Goal: Information Seeking & Learning: Learn about a topic

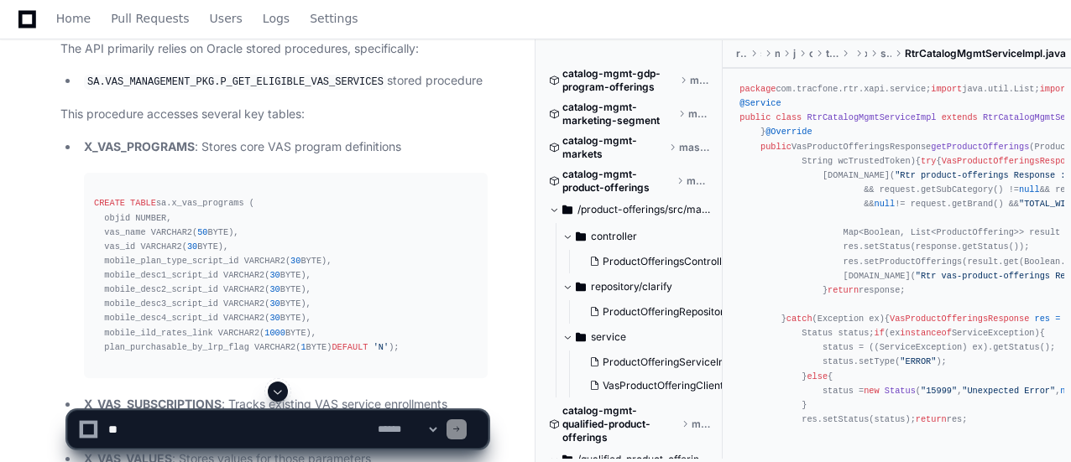
scroll to position [2598, 0]
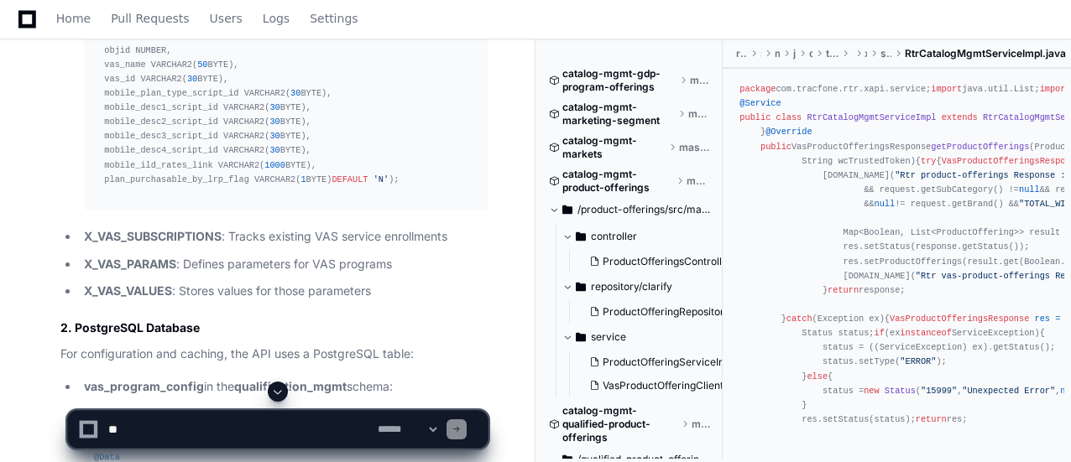
click at [388, 282] on p "X_VAS_VALUES : Stores values for those parameters" at bounding box center [286, 291] width 404 height 19
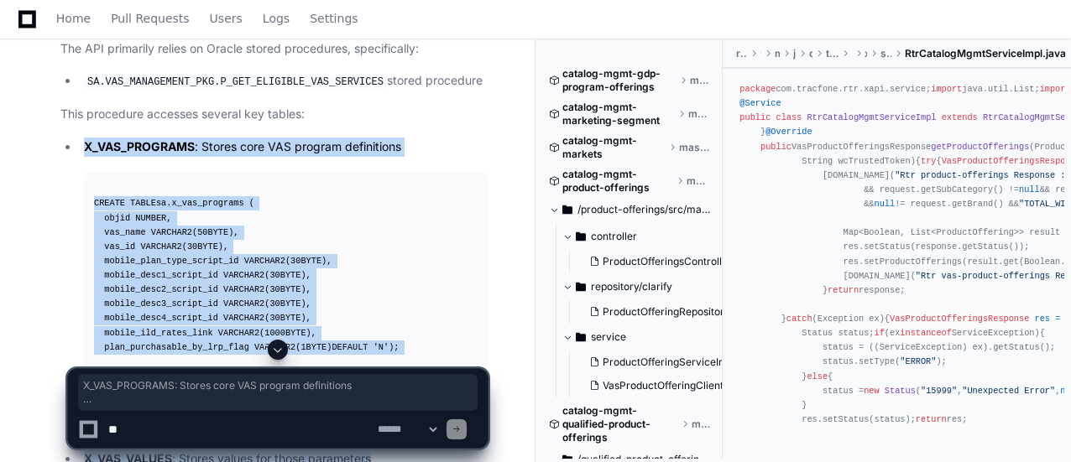
scroll to position [2347, 0]
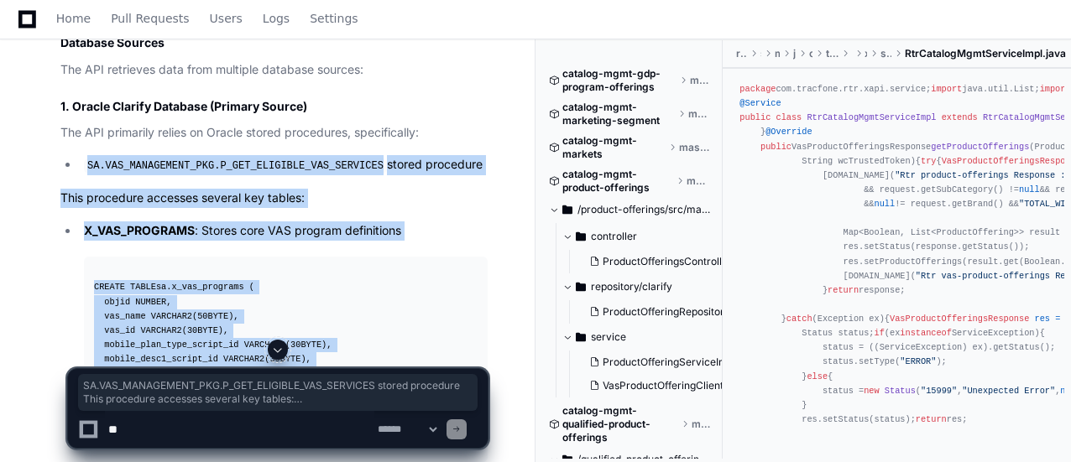
drag, startPoint x: 382, startPoint y: 269, endPoint x: 45, endPoint y: 140, distance: 360.4
copy article "SA.VAS_MANAGEMENT_PKG.P_GET_ELIGIBLE_VAS_SERVICES stored procedure This procedu…"
click at [442, 257] on pre "CREATE TABLE sa.x_vas_programs ( objid NUMBER, vas_name VARCHAR2( 50 BYTE), vas…" at bounding box center [286, 359] width 404 height 205
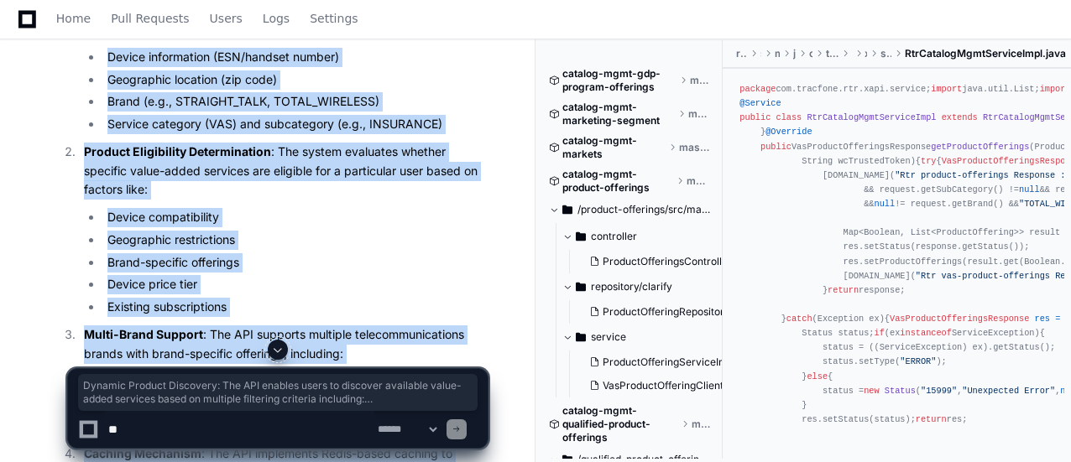
scroll to position [1256, 0]
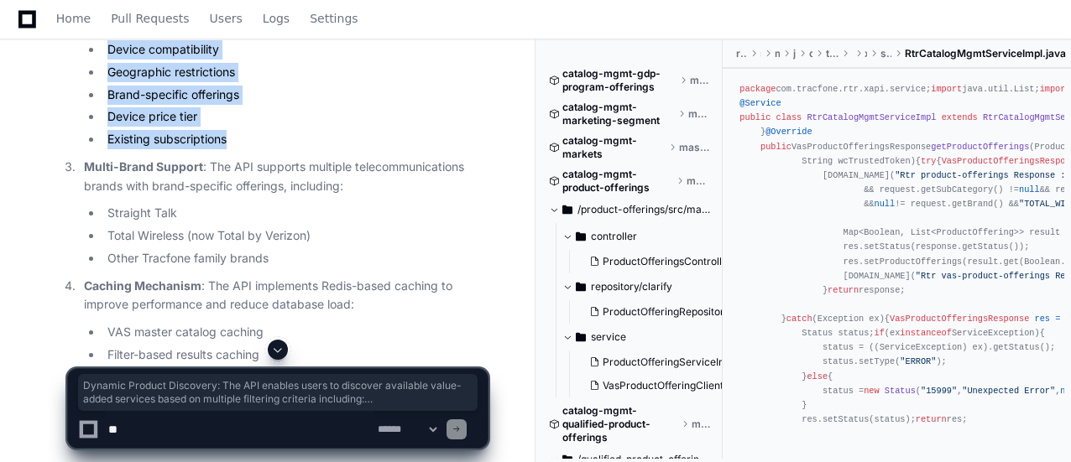
drag, startPoint x: 84, startPoint y: 214, endPoint x: 239, endPoint y: 122, distance: 180.6
click at [239, 122] on ol "Dynamic Product Discovery : The API enables users to discover available value-a…" at bounding box center [273, 134] width 427 height 638
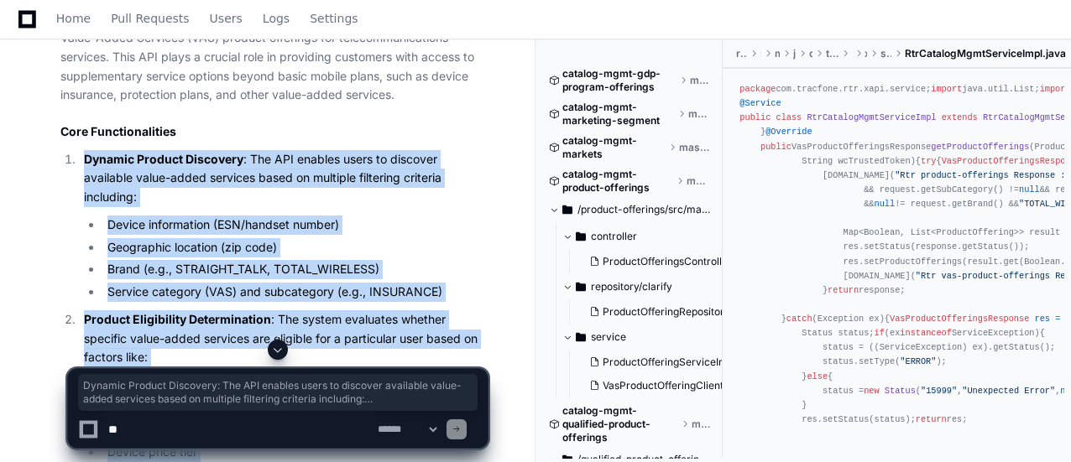
scroll to position [753, 0]
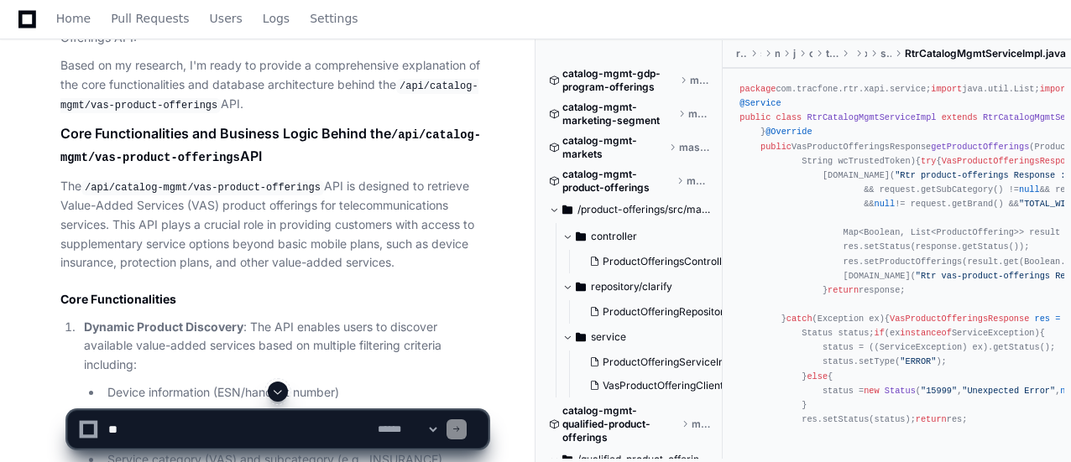
click at [412, 177] on p "The /api/catalog-mgmt/vas-product-offerings API is designed to retrieve Value-A…" at bounding box center [273, 225] width 427 height 96
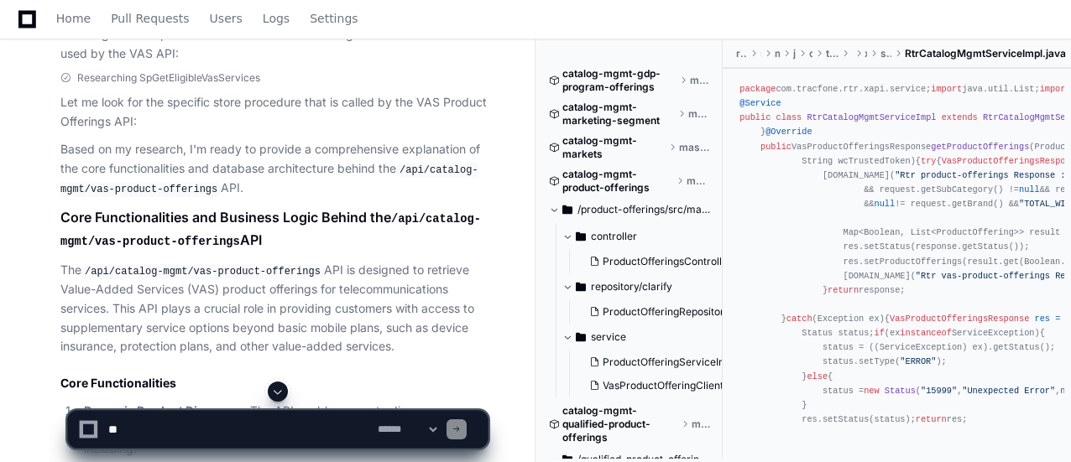
scroll to position [836, 0]
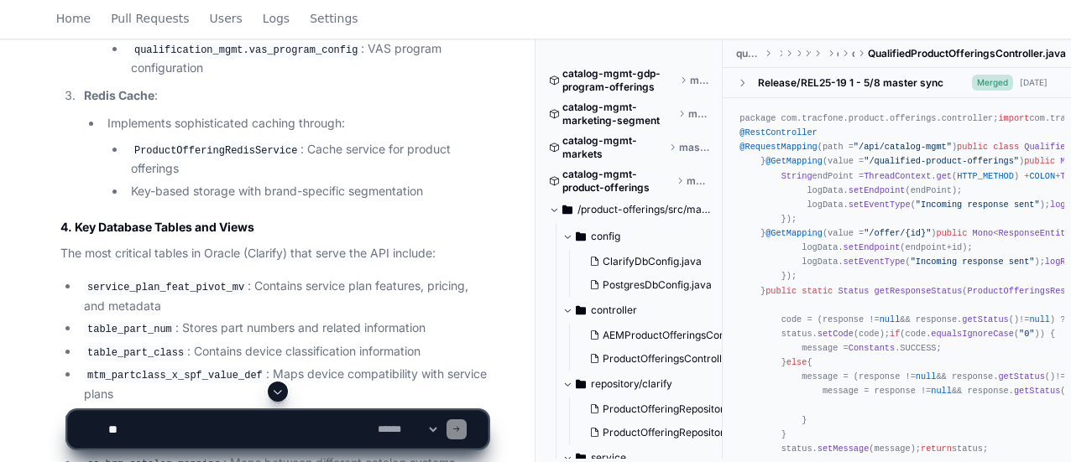
scroll to position [2517, 0]
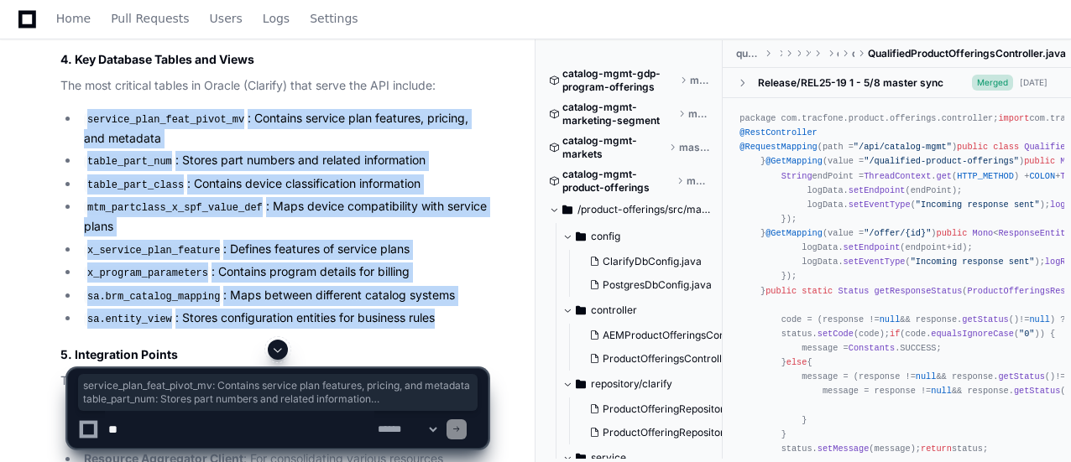
drag, startPoint x: 448, startPoint y: 279, endPoint x: 79, endPoint y: 88, distance: 415.8
click at [79, 109] on ul "service_plan_feat_pivot_mv : Contains service plan features, pricing, and metad…" at bounding box center [273, 219] width 427 height 220
copy ul "service_plan_feat_pivot_mv : Contains service plan features, pricing, and metad…"
click at [463, 286] on li "sa.brm_catalog_mapping : Maps between different catalog systems" at bounding box center [283, 296] width 409 height 20
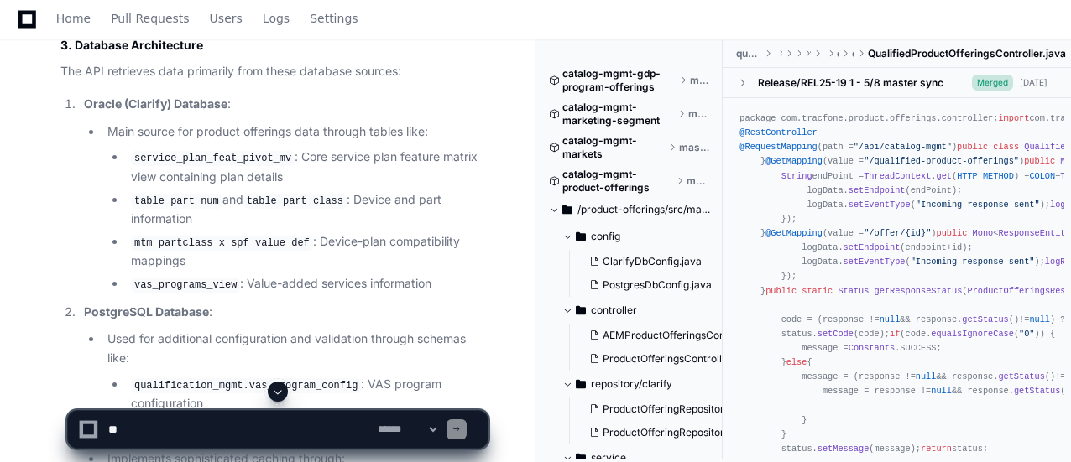
scroll to position [1930, 0]
